Goal: Task Accomplishment & Management: Use online tool/utility

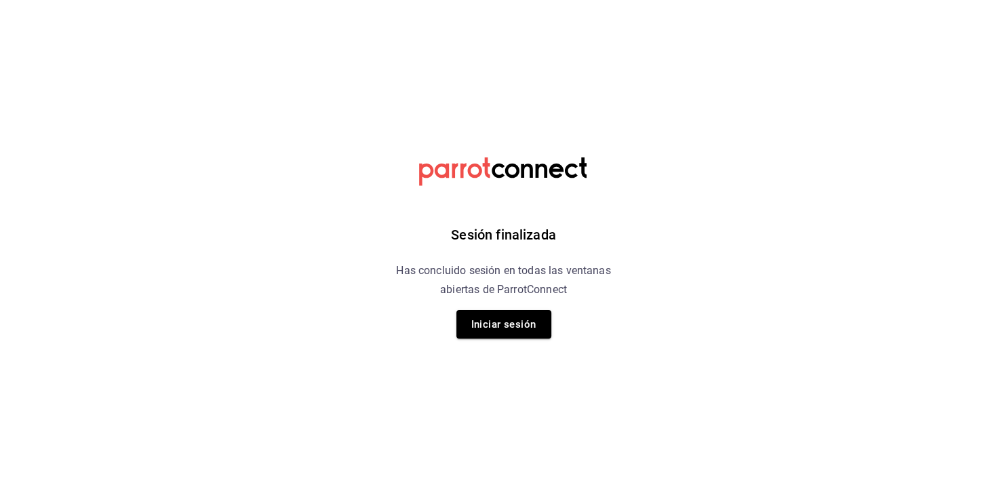
click at [512, 320] on button "Iniciar sesión" at bounding box center [504, 324] width 95 height 28
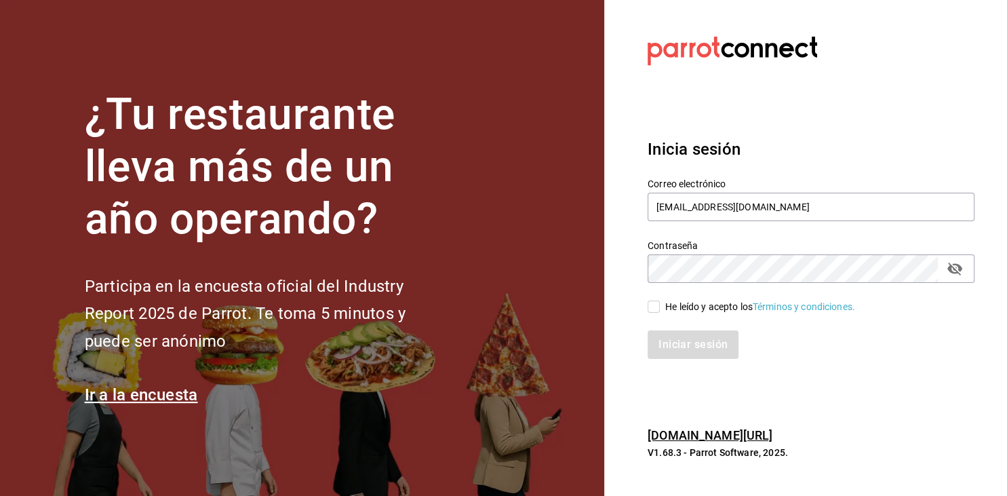
click at [655, 305] on input "He leído y acepto los Términos y condiciones." at bounding box center [654, 307] width 12 height 12
click at [654, 315] on div "Iniciar sesión" at bounding box center [803, 336] width 343 height 45
click at [655, 310] on input "He leído y acepto los Términos y condiciones." at bounding box center [654, 307] width 12 height 12
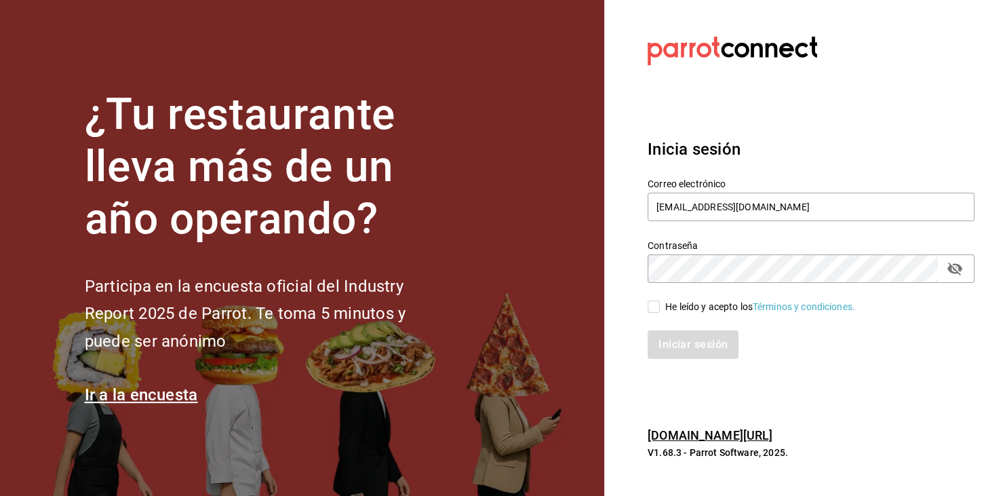
click at [655, 310] on input "He leído y acepto los Términos y condiciones." at bounding box center [654, 307] width 12 height 12
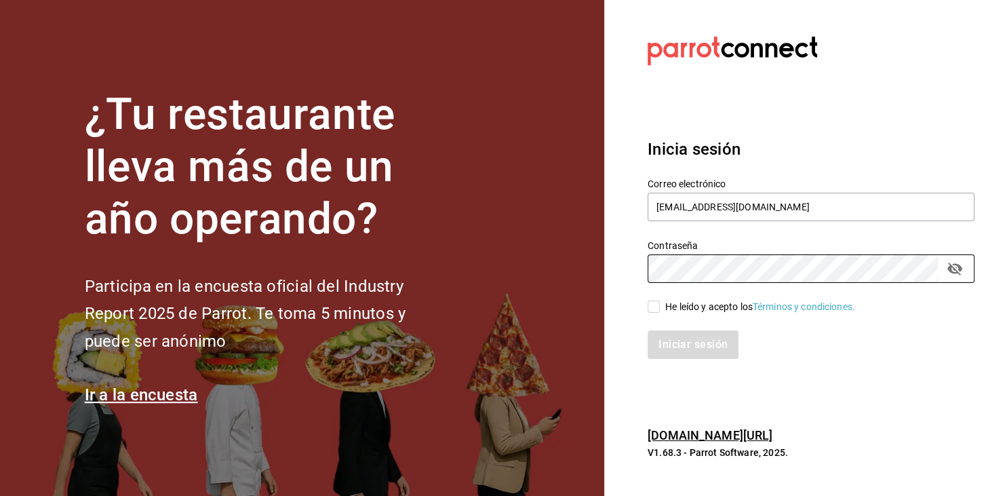
click at [688, 322] on div "Iniciar sesión" at bounding box center [803, 336] width 343 height 45
click at [661, 313] on span "He leído y acepto los Términos y condiciones." at bounding box center [757, 307] width 195 height 14
click at [660, 313] on input "He leído y acepto los Términos y condiciones." at bounding box center [654, 307] width 12 height 12
click at [661, 313] on span "He leído y acepto los Términos y condiciones." at bounding box center [757, 307] width 195 height 14
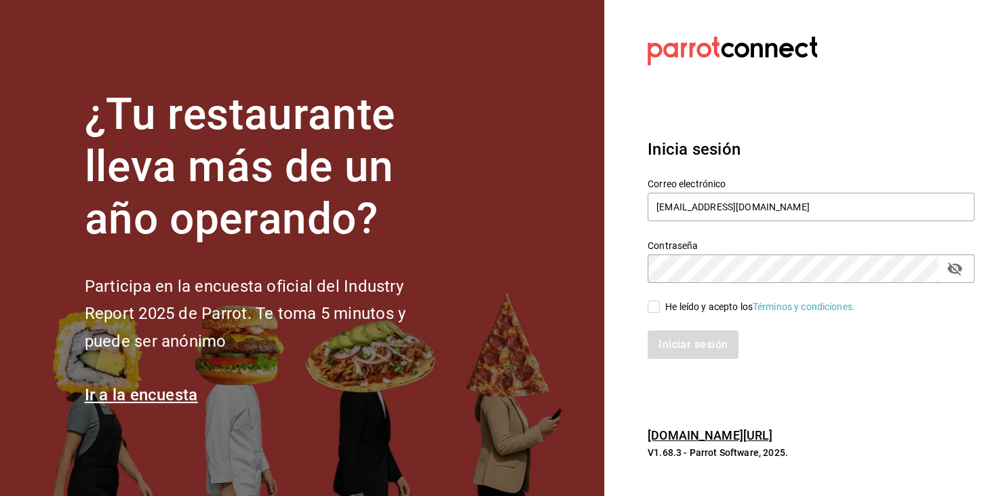
click at [660, 313] on input "He leído y acepto los Términos y condiciones." at bounding box center [654, 307] width 12 height 12
click at [653, 307] on input "He leído y acepto los Términos y condiciones." at bounding box center [654, 307] width 12 height 12
checkbox input "true"
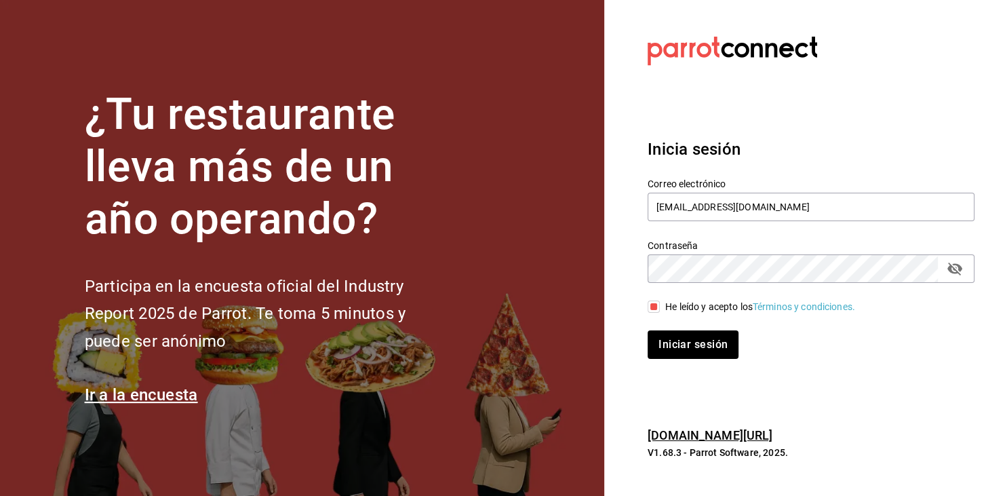
click at [821, 377] on section "Datos incorrectos. Verifica que tu Correo o Contraseña estén bien escritos. Ini…" at bounding box center [805, 248] width 403 height 496
click at [668, 343] on button "Iniciar sesión" at bounding box center [694, 344] width 92 height 28
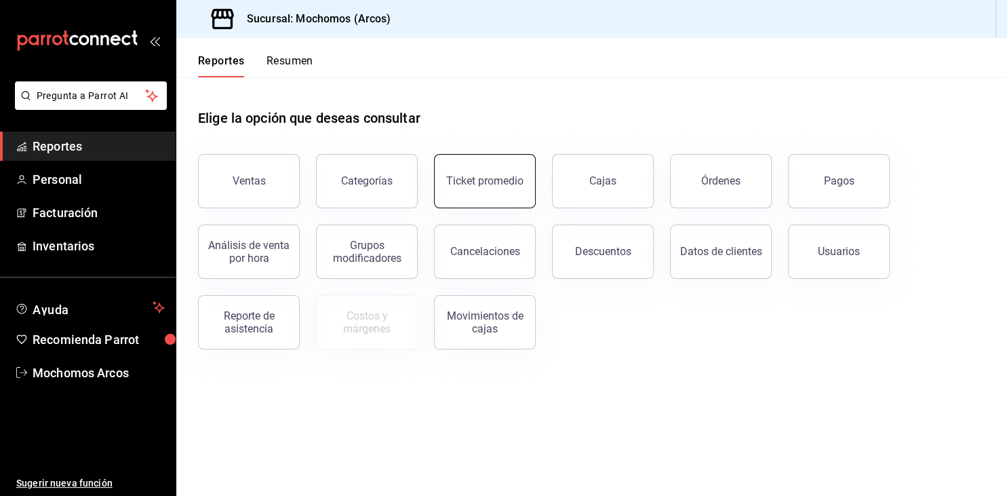
click at [493, 180] on div "Ticket promedio" at bounding box center [484, 180] width 77 height 13
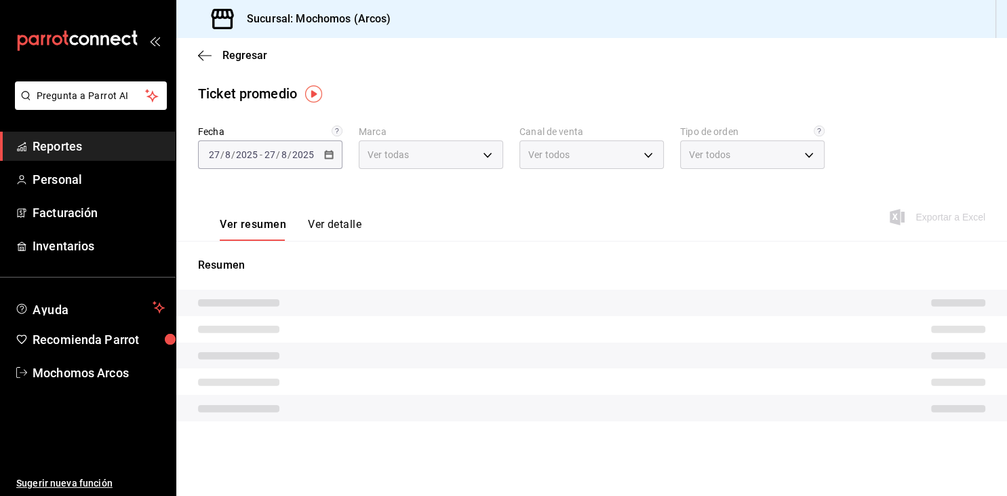
type input "dd36a3dd-8c35-4563-bc3a-0ae6137ce787"
type input "PARROT,UBER_EATS,RAPPI,DIDI_FOOD,ONLINE"
type input "c6b8ee8d-4955-4723-bae1-372b147e207b,27be71f3-ce18-4cfa-bd3b-e966efc6a73f,EXTER…"
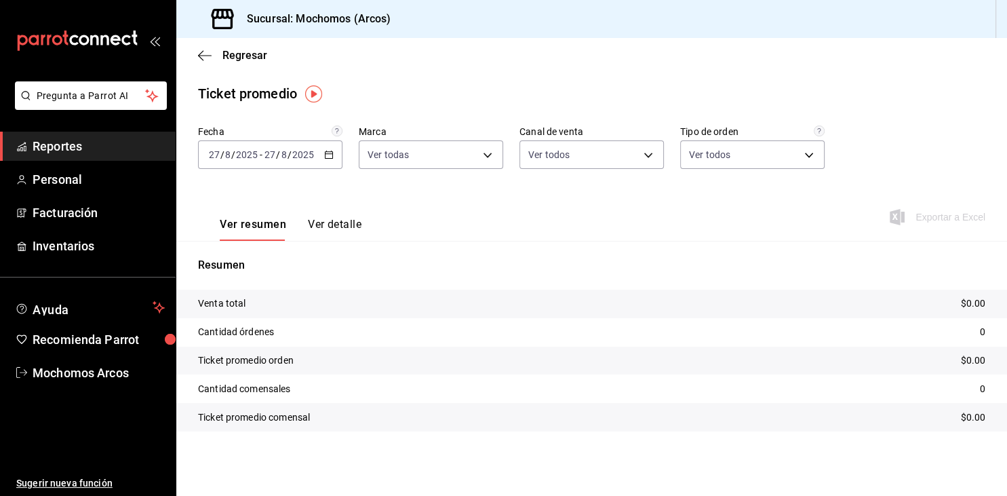
click at [331, 161] on div "2025-08-27 27 / 8 / 2025 - 2025-08-27 27 / 8 / 2025" at bounding box center [270, 154] width 145 height 28
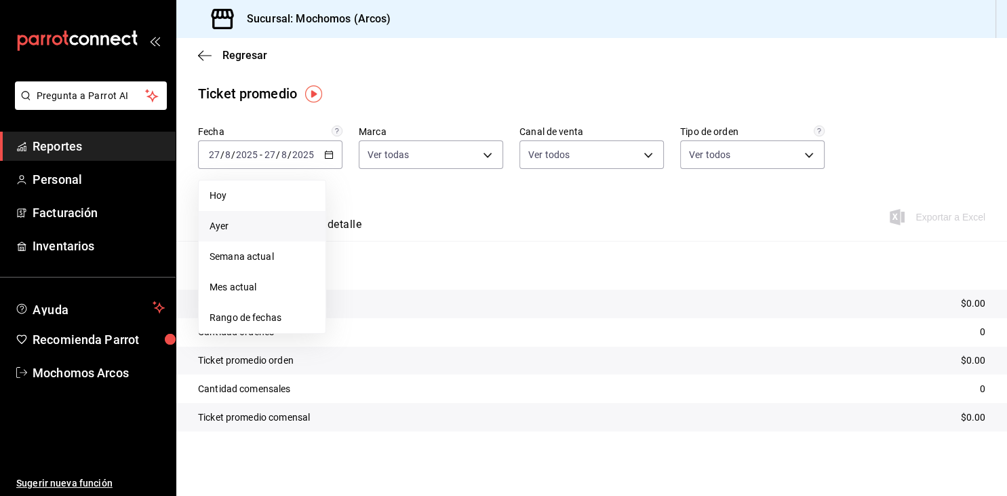
click at [227, 221] on span "Ayer" at bounding box center [262, 226] width 105 height 14
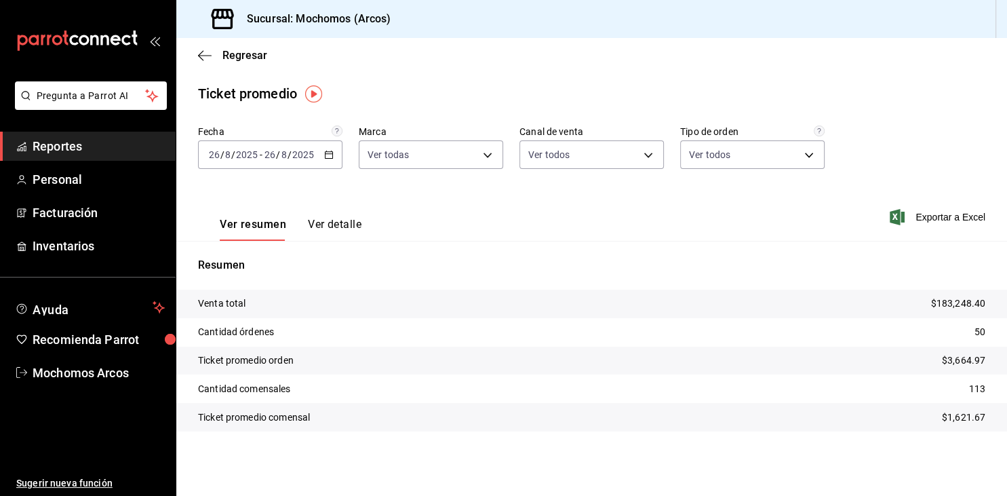
click at [102, 151] on span "Reportes" at bounding box center [99, 146] width 132 height 18
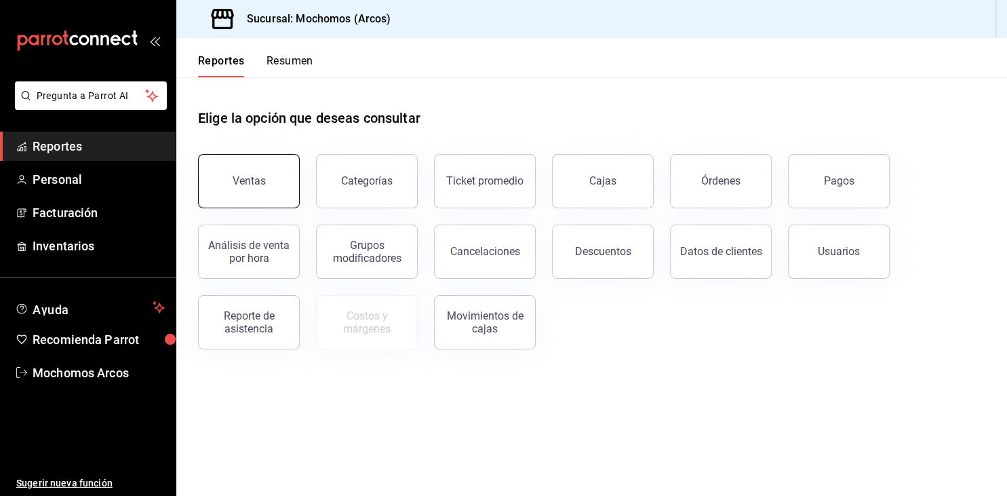
click at [253, 180] on div "Ventas" at bounding box center [249, 180] width 33 height 13
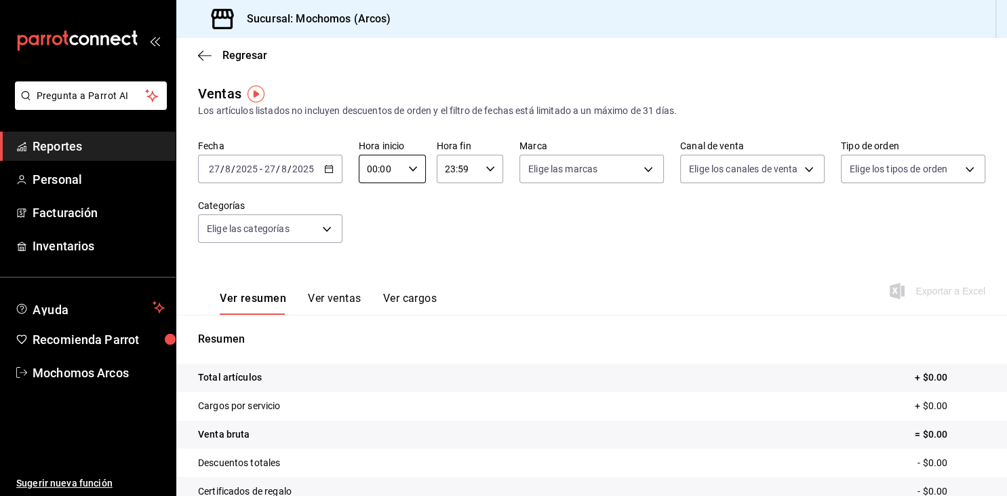
click at [393, 170] on input "00:00" at bounding box center [381, 168] width 44 height 27
click at [381, 243] on button "05" at bounding box center [376, 229] width 28 height 27
type input "05:00"
click at [476, 177] on div at bounding box center [503, 248] width 1007 height 496
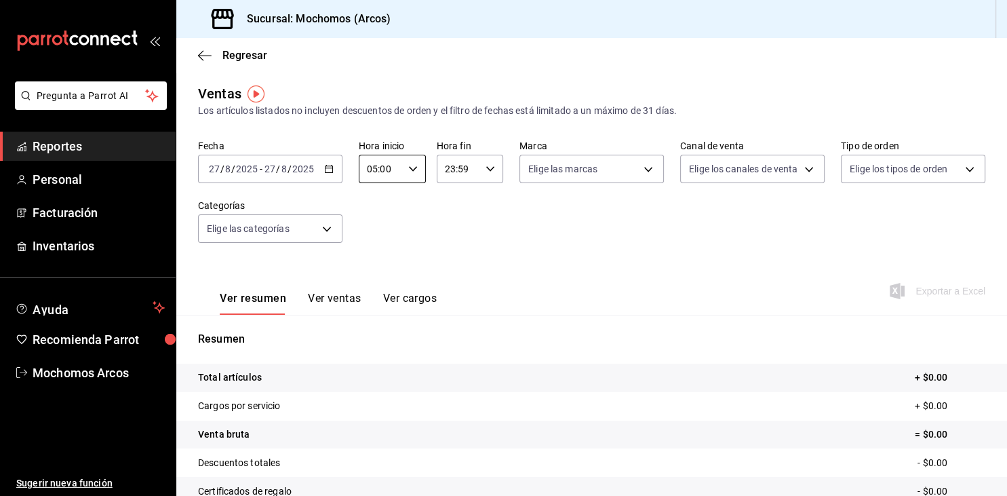
click at [476, 176] on input "23:59" at bounding box center [459, 168] width 44 height 27
click at [448, 248] on button "04" at bounding box center [454, 250] width 28 height 27
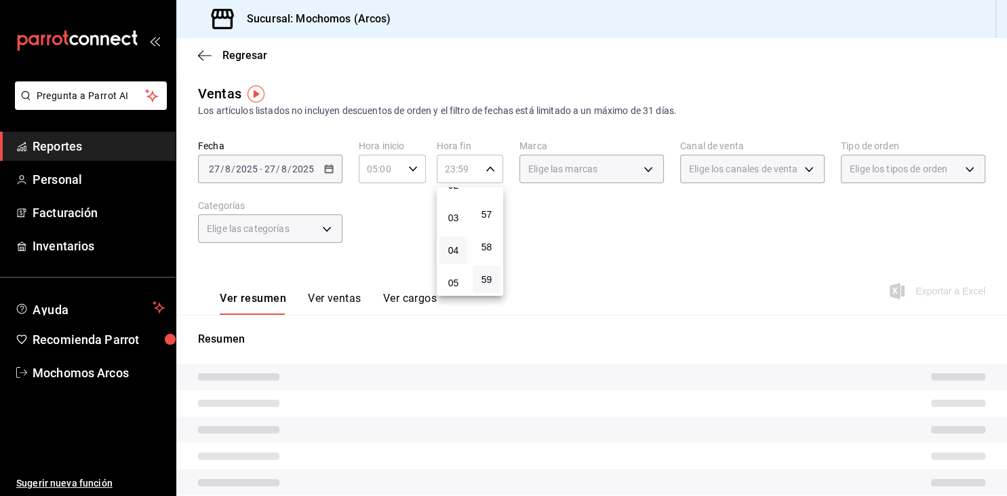
type input "04:59"
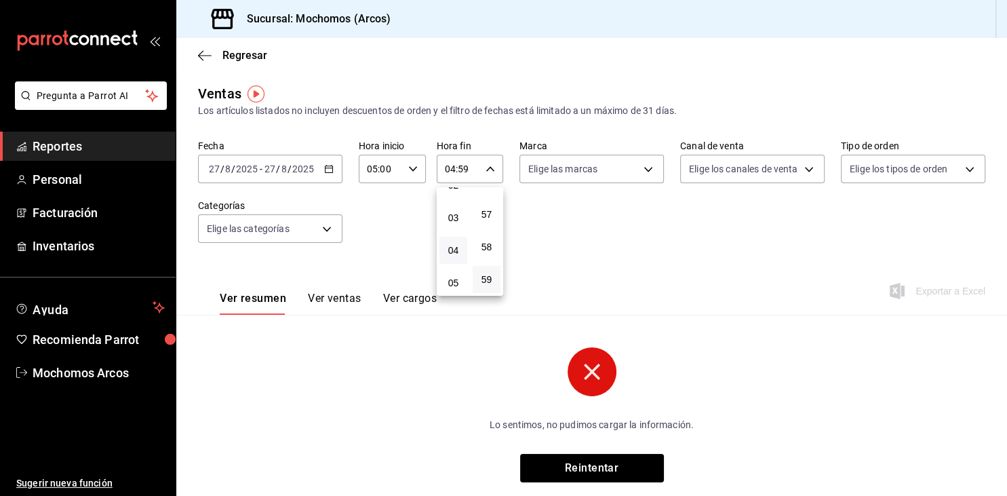
click at [997, 330] on div at bounding box center [503, 248] width 1007 height 496
click at [300, 168] on input "2025" at bounding box center [303, 169] width 23 height 11
click at [328, 175] on div "2025-08-27 27 / 8 / 2025 - 2025-08-27 27 / 8 / 2025" at bounding box center [270, 169] width 145 height 28
click at [330, 173] on icon "button" at bounding box center [328, 168] width 9 height 9
click at [330, 172] on icon "button" at bounding box center [328, 168] width 9 height 9
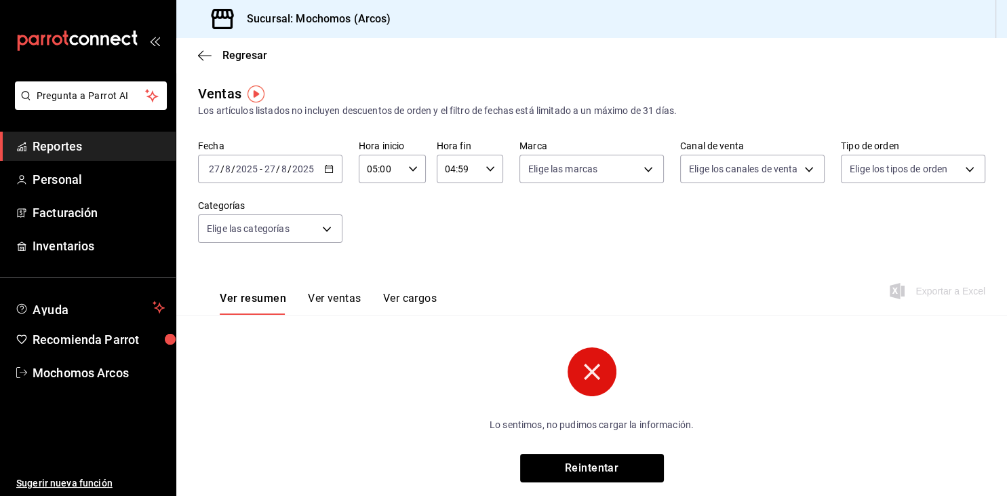
click at [330, 172] on icon "button" at bounding box center [328, 168] width 9 height 9
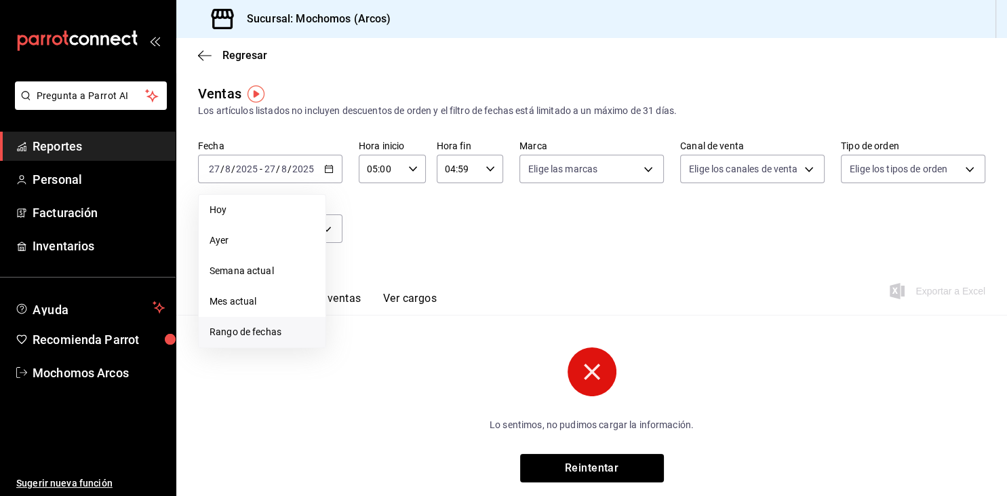
click at [253, 330] on span "Rango de fechas" at bounding box center [262, 332] width 105 height 14
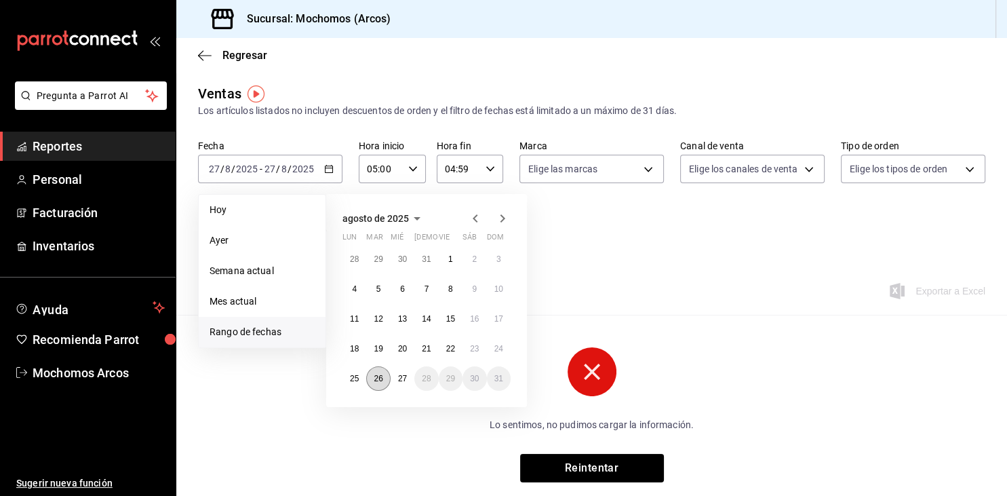
click at [382, 376] on abbr "26" at bounding box center [378, 378] width 9 height 9
click at [408, 376] on button "27" at bounding box center [403, 378] width 24 height 24
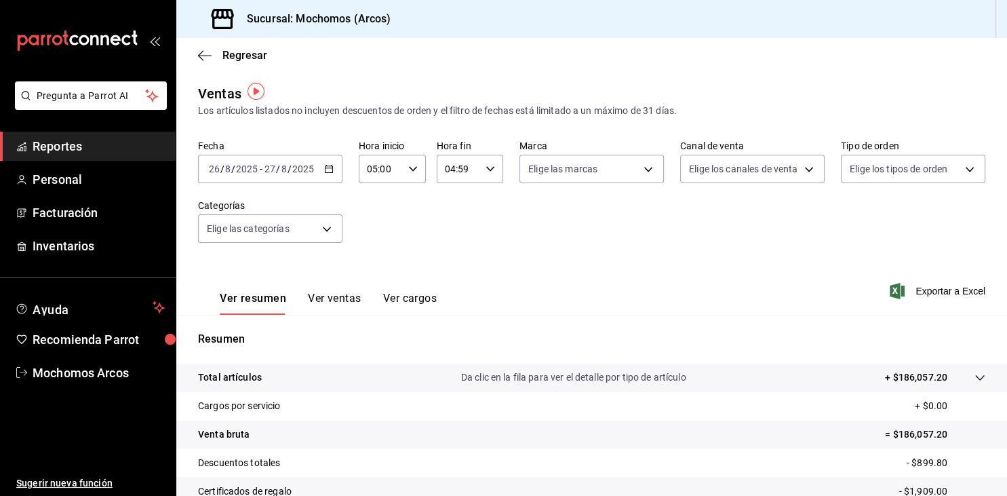
scroll to position [154, 0]
